Goal: Find specific page/section: Find specific page/section

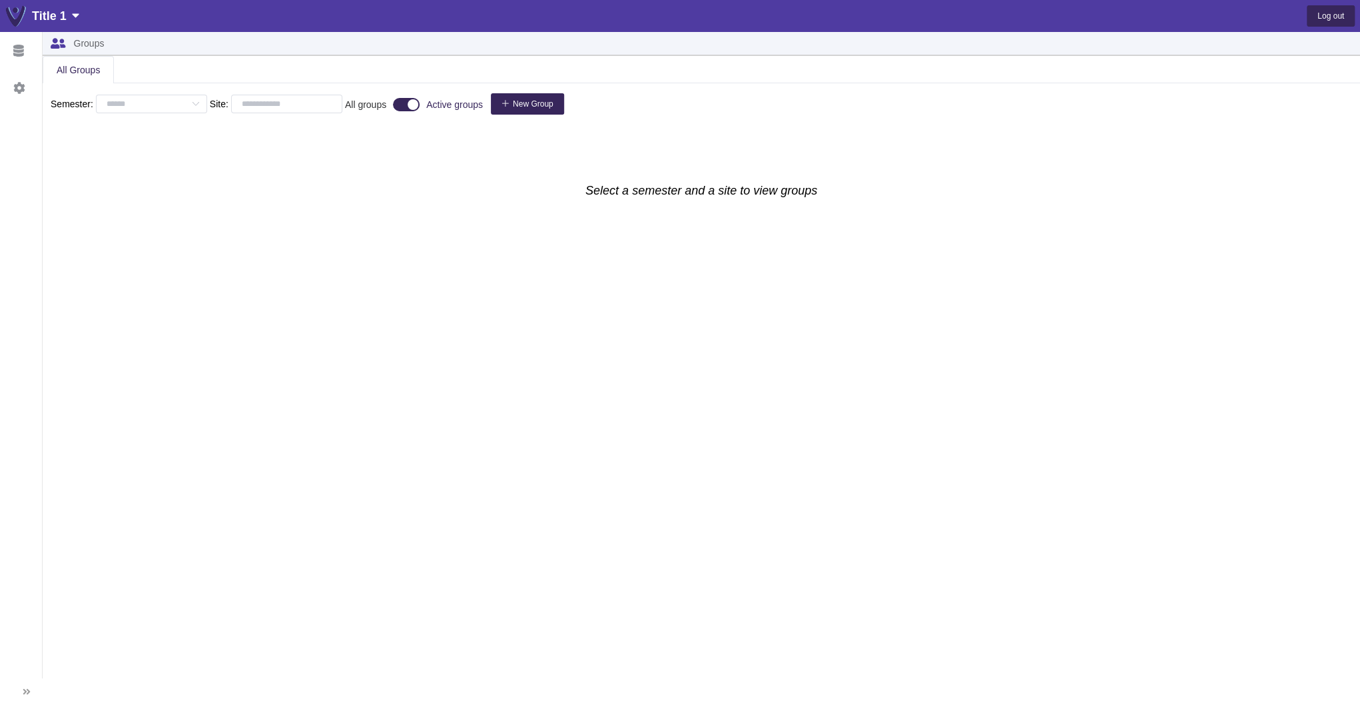
type input "**********"
click at [11, 44] on div "Data" at bounding box center [21, 50] width 42 height 37
click at [103, 125] on span "Providers" at bounding box center [106, 129] width 70 height 39
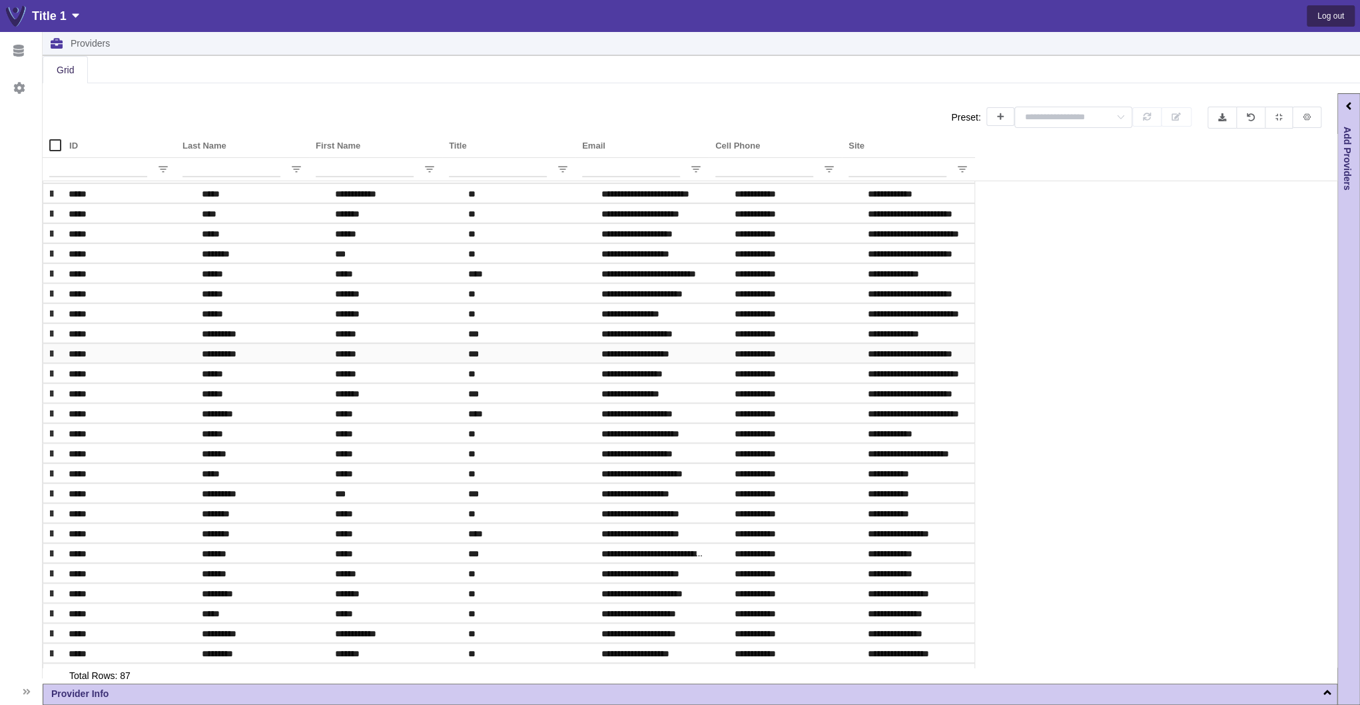
scroll to position [344, 0]
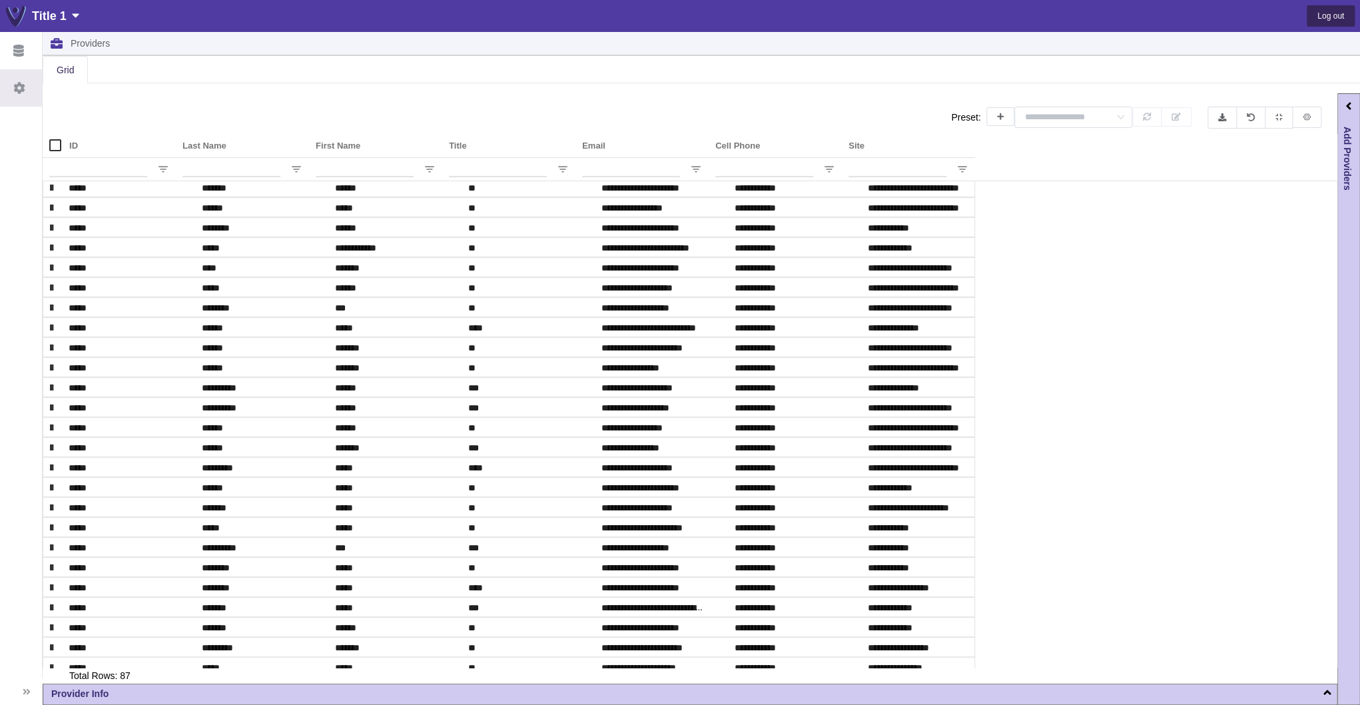
click at [21, 91] on icon at bounding box center [19, 88] width 11 height 12
click at [18, 45] on icon at bounding box center [18, 51] width 11 height 13
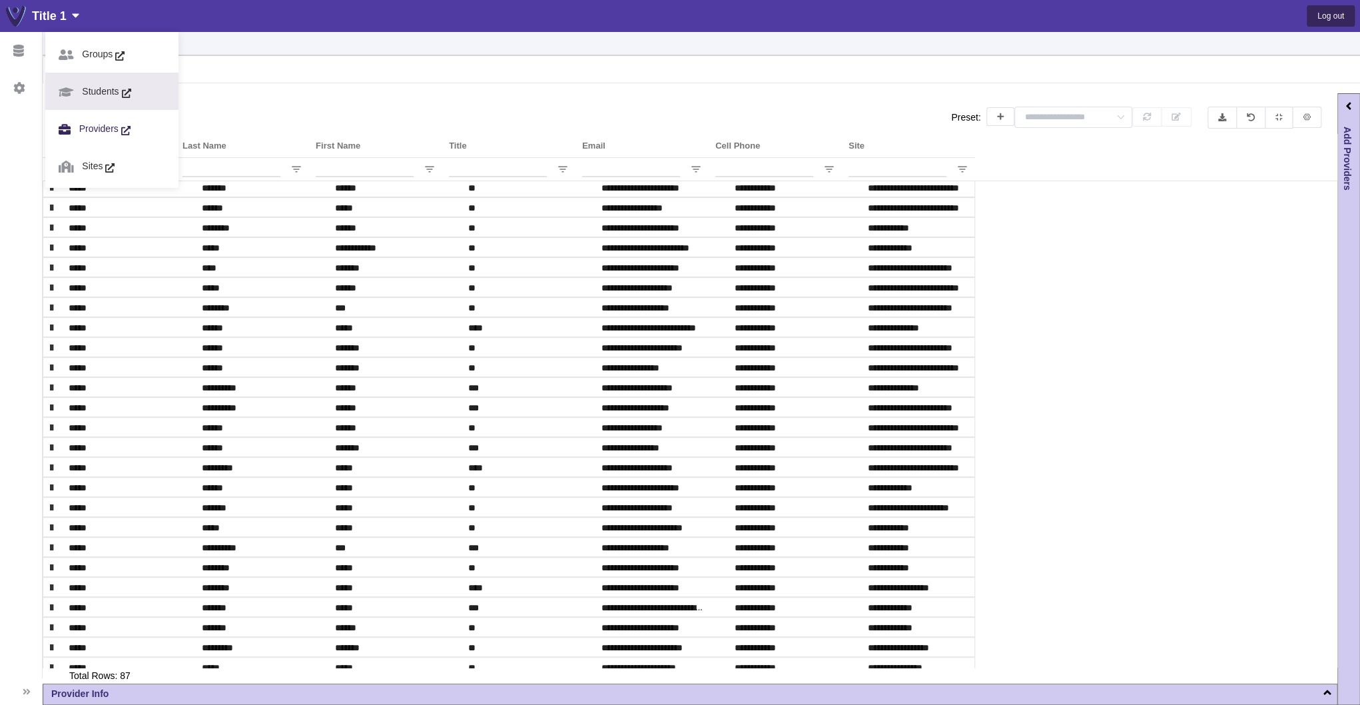
click at [95, 83] on span "Students" at bounding box center [107, 92] width 67 height 39
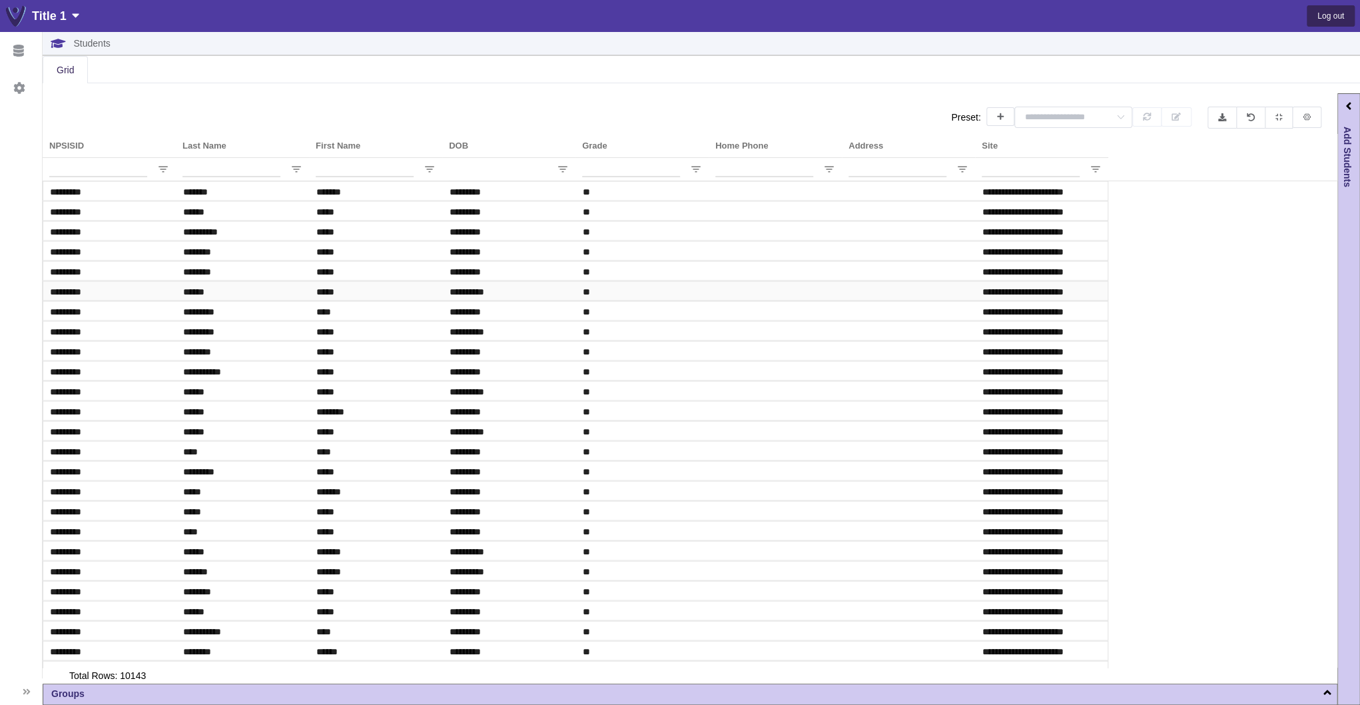
scroll to position [1705, 0]
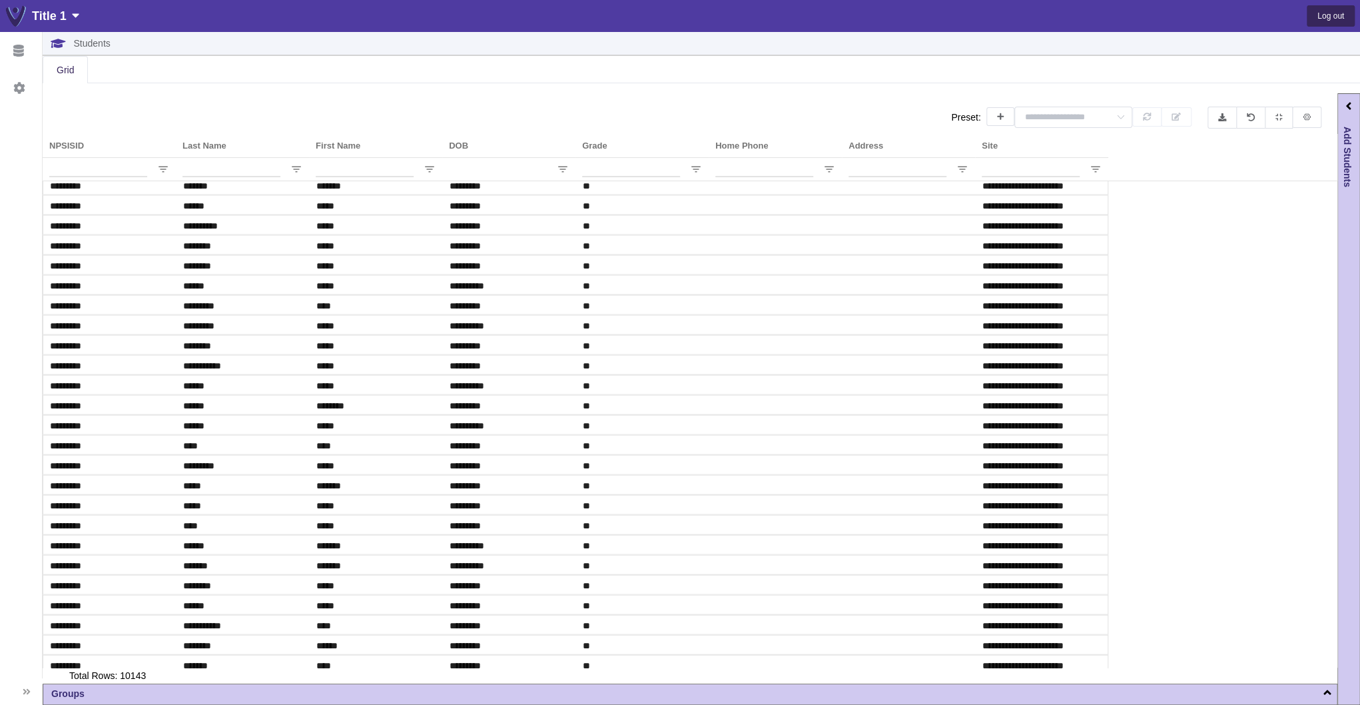
click at [1350, 170] on span "Add Students" at bounding box center [1349, 157] width 18 height 61
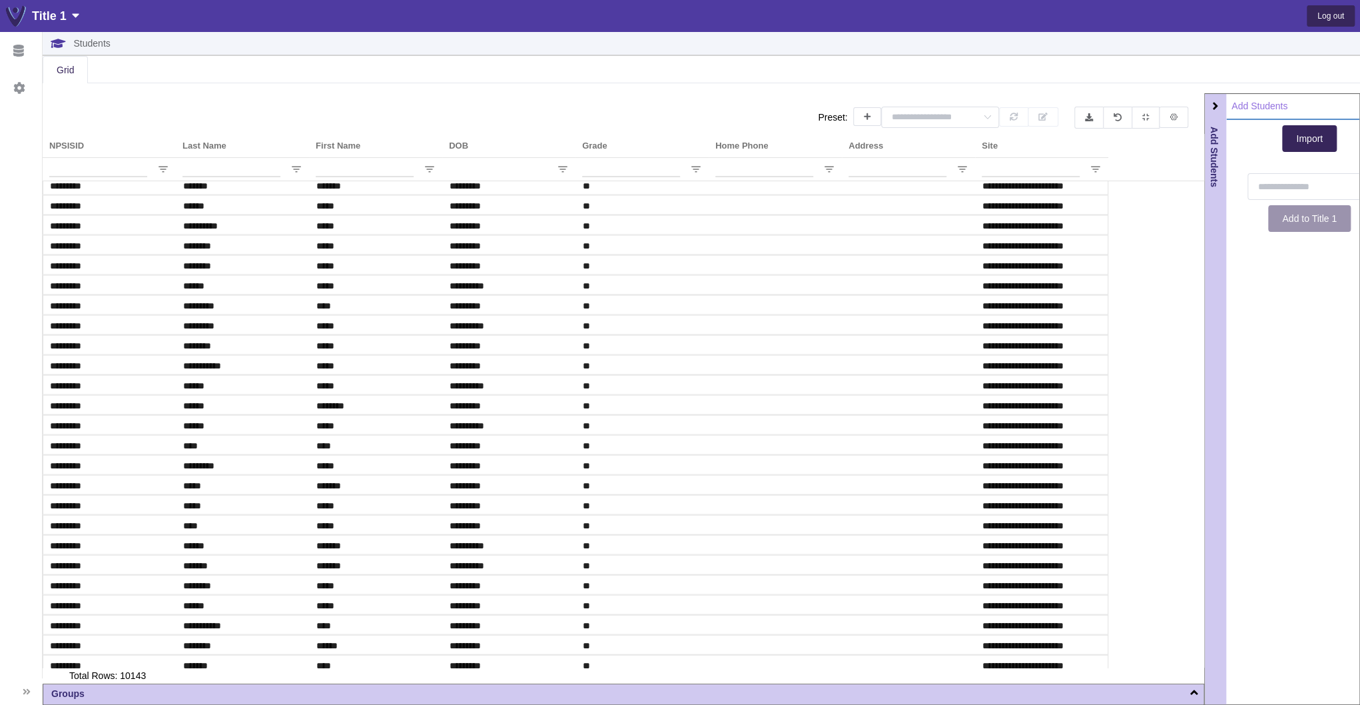
click at [89, 695] on div "Groups" at bounding box center [623, 692] width 1160 height 17
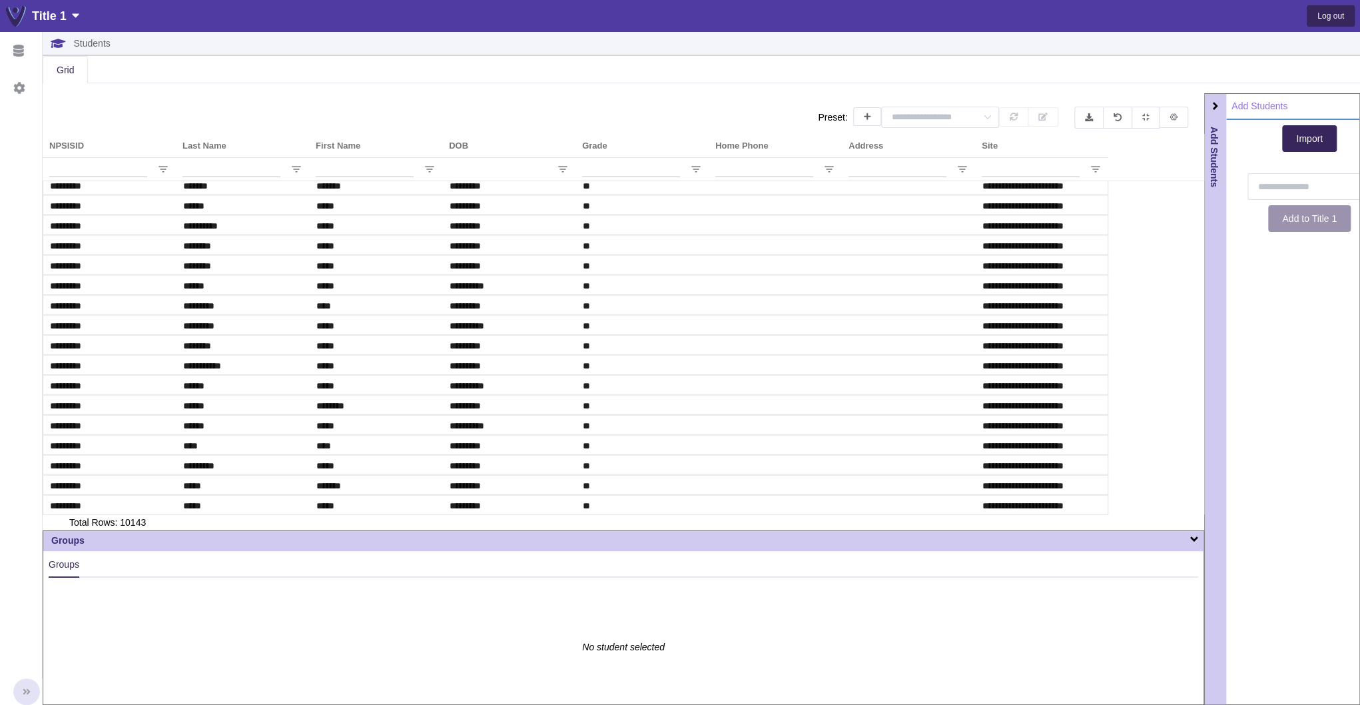
click at [35, 690] on div at bounding box center [26, 691] width 27 height 27
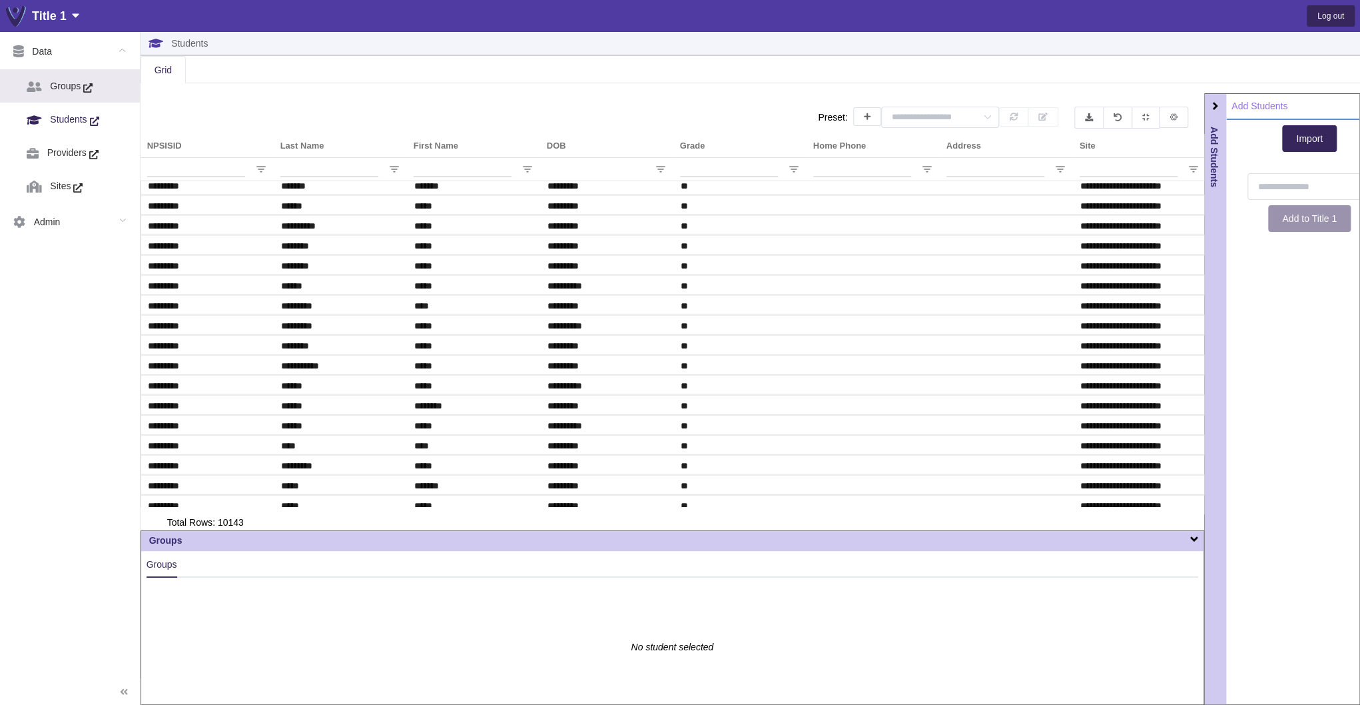
click at [49, 85] on span "Groups" at bounding box center [72, 86] width 61 height 35
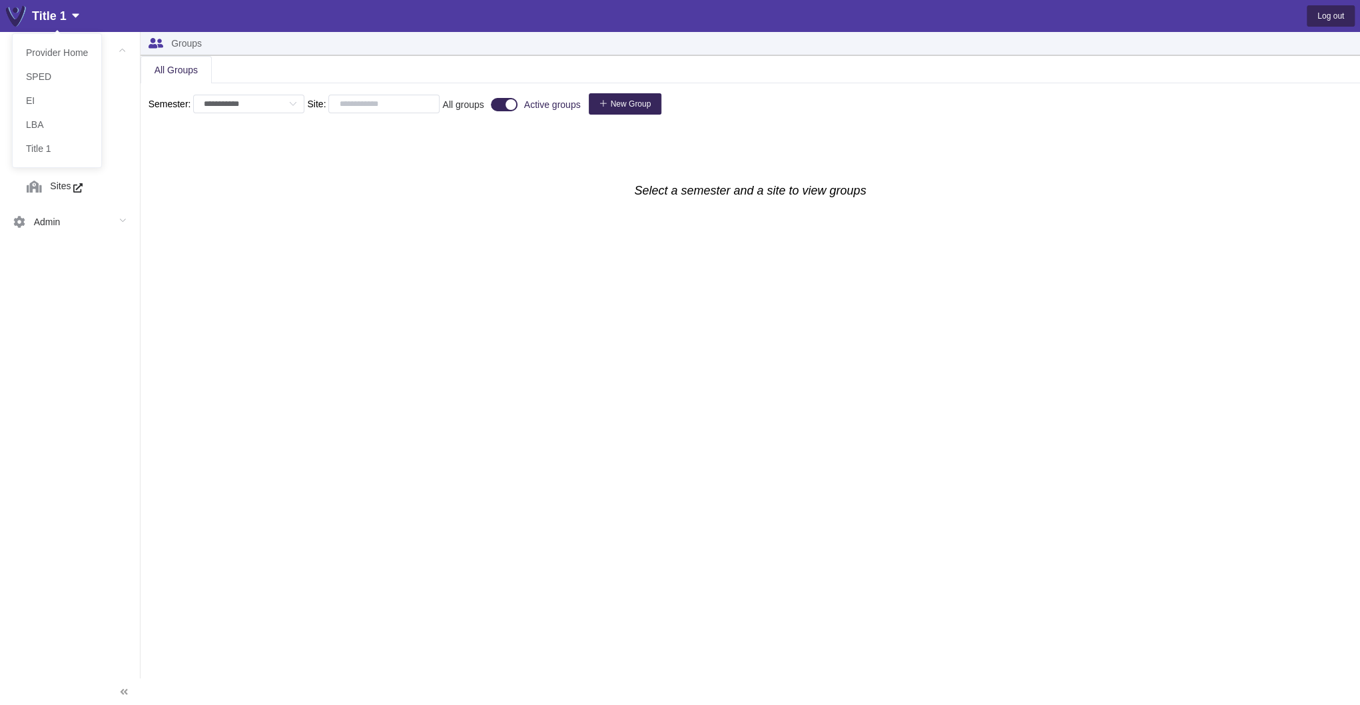
click at [56, 11] on div "Title 1" at bounding box center [55, 16] width 47 height 19
click at [372, 170] on div "**********" at bounding box center [750, 398] width 1219 height 611
